Goal: Task Accomplishment & Management: Use online tool/utility

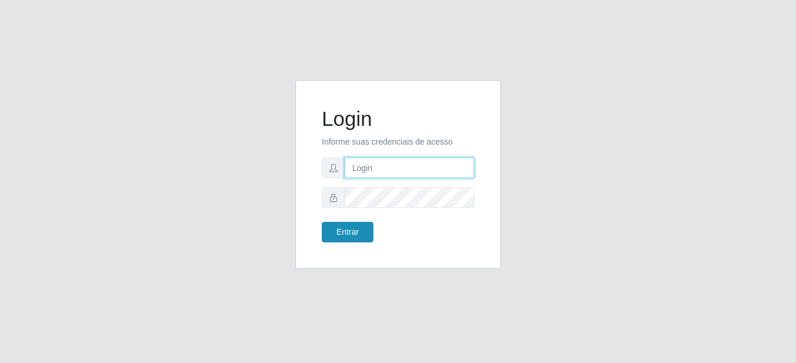
type input "mariabemais@B8"
click at [357, 236] on button "Entrar" at bounding box center [348, 232] width 52 height 21
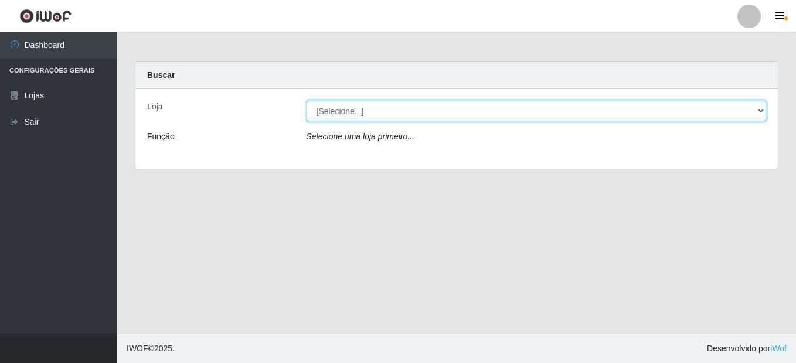
click at [754, 115] on select "[Selecione...] Bemais Supermercados - B8 Valentina" at bounding box center [536, 111] width 460 height 21
select select "413"
click at [306, 101] on select "[Selecione...] Bemais Supermercados - B8 Valentina" at bounding box center [536, 111] width 460 height 21
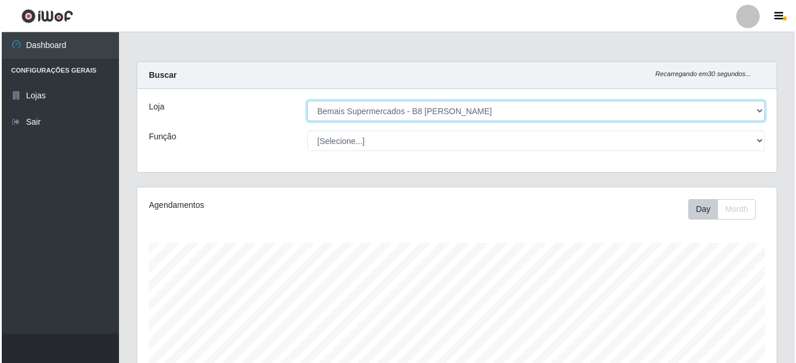
scroll to position [243, 639]
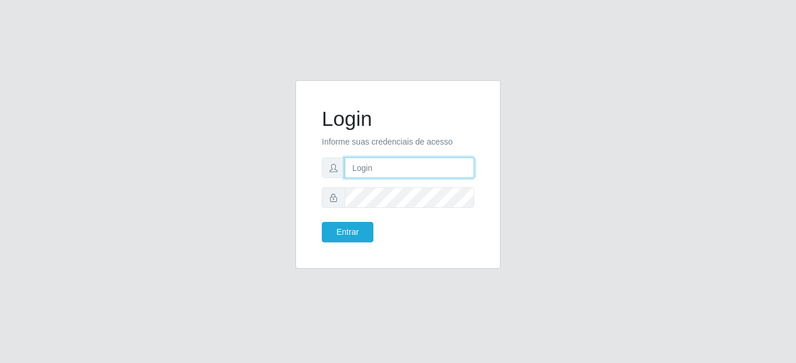
type input "mariabemais@B8"
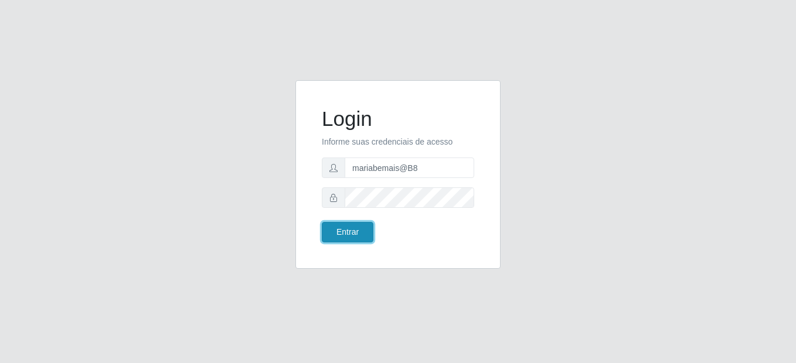
click at [333, 240] on button "Entrar" at bounding box center [348, 232] width 52 height 21
click at [341, 237] on button "Entrar" at bounding box center [348, 232] width 52 height 21
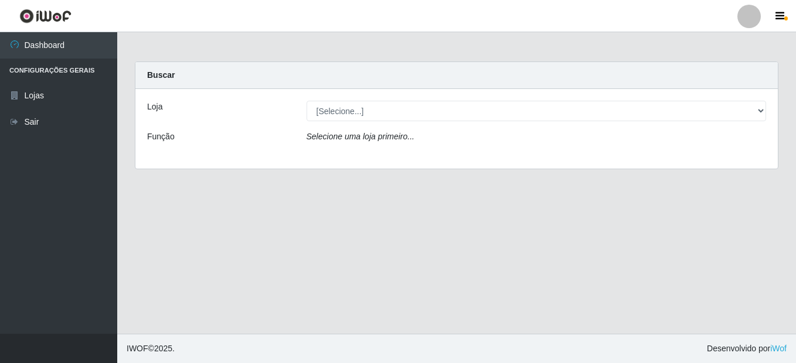
click at [766, 108] on div "[Selecione...] Bemais Supermercados - B8 Valentina" at bounding box center [537, 111] width 478 height 21
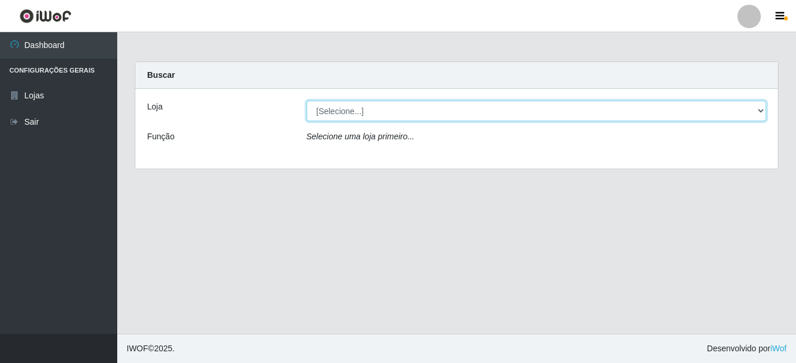
click at [752, 108] on select "[Selecione...] Bemais Supermercados - B8 Valentina" at bounding box center [536, 111] width 460 height 21
select select "413"
click at [306, 101] on select "[Selecione...] Bemais Supermercados - B8 Valentina" at bounding box center [536, 111] width 460 height 21
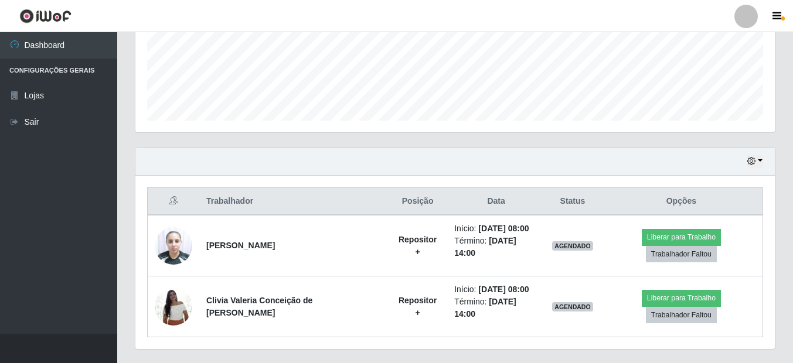
scroll to position [311, 0]
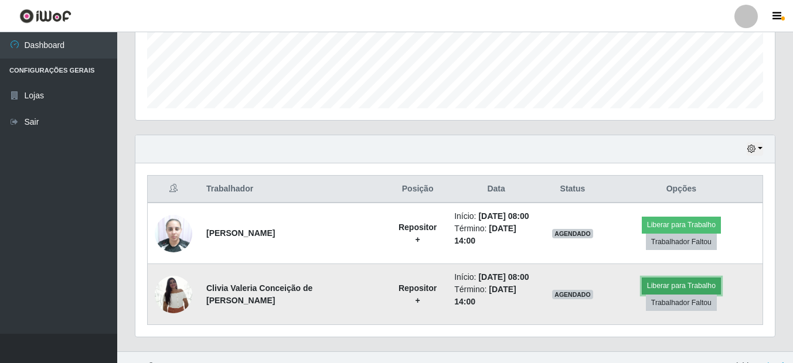
click at [642, 281] on button "Liberar para Trabalho" at bounding box center [681, 286] width 79 height 16
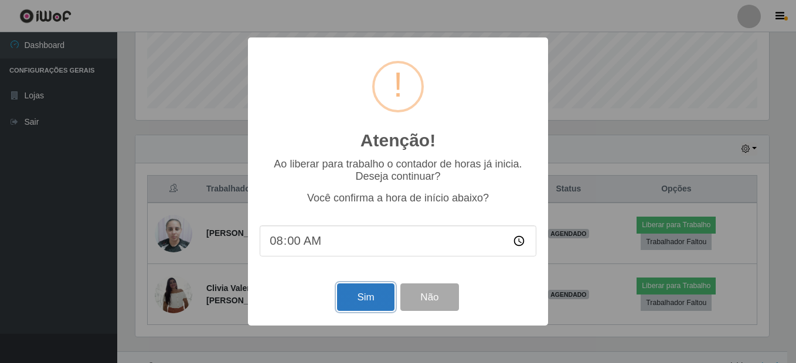
click at [365, 304] on button "Sim" at bounding box center [365, 298] width 57 height 28
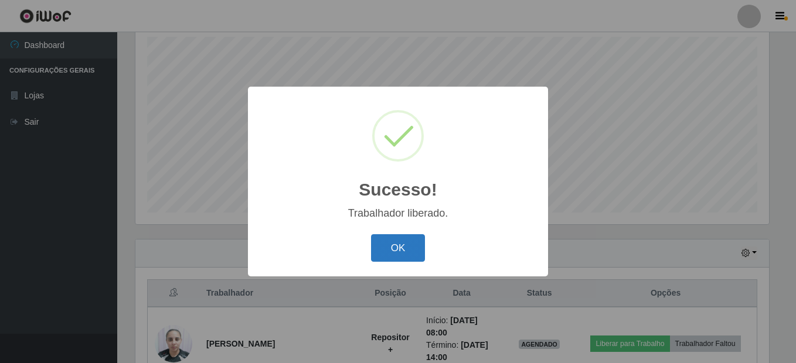
click at [408, 247] on button "OK" at bounding box center [398, 248] width 54 height 28
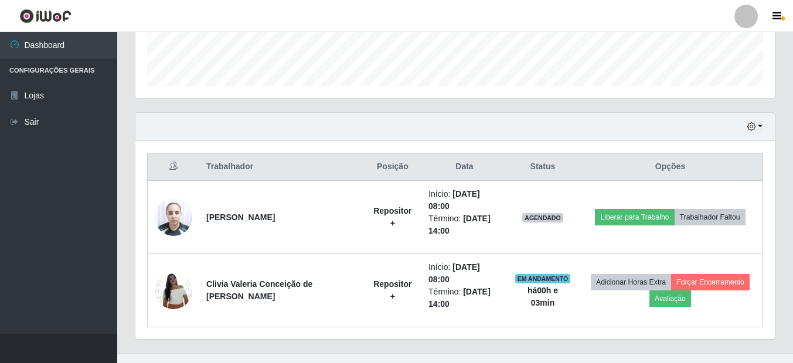
scroll to position [353, 0]
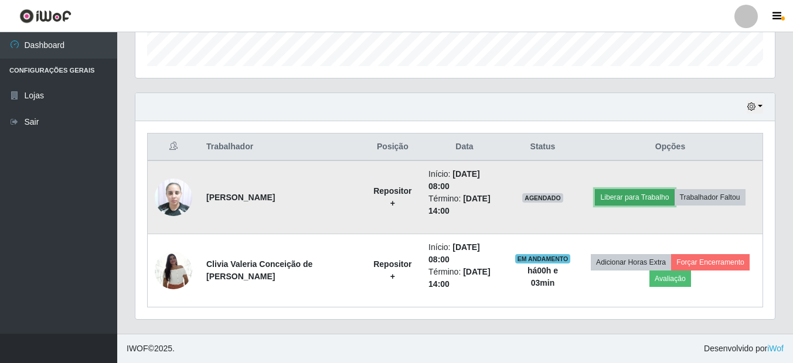
click at [645, 195] on button "Liberar para Trabalho" at bounding box center [634, 197] width 79 height 16
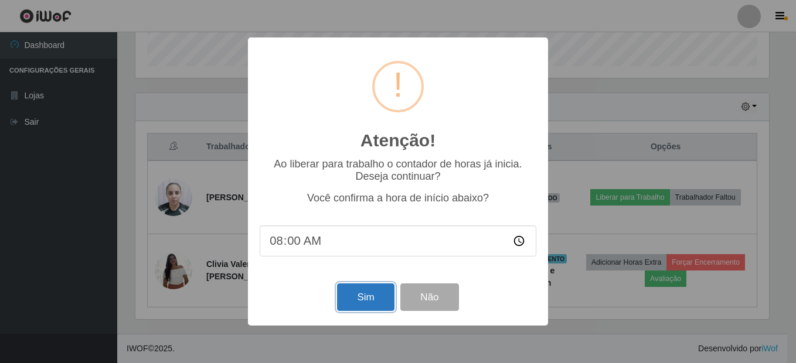
click at [357, 302] on button "Sim" at bounding box center [365, 298] width 57 height 28
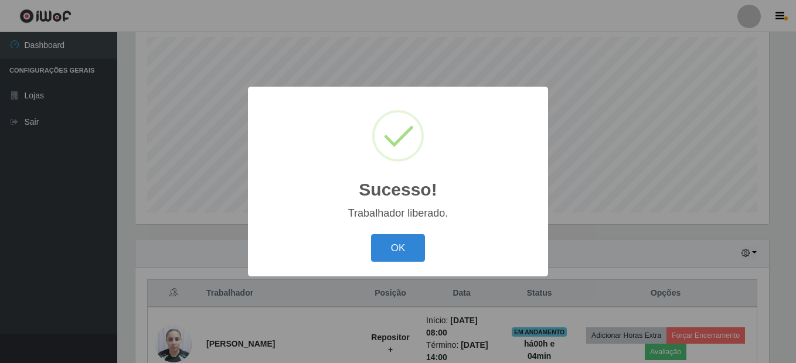
click at [371, 234] on button "OK" at bounding box center [398, 248] width 54 height 28
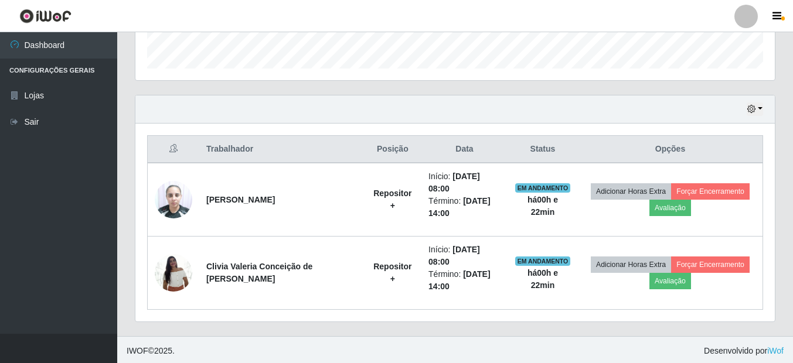
scroll to position [353, 0]
